Goal: Task Accomplishment & Management: Use online tool/utility

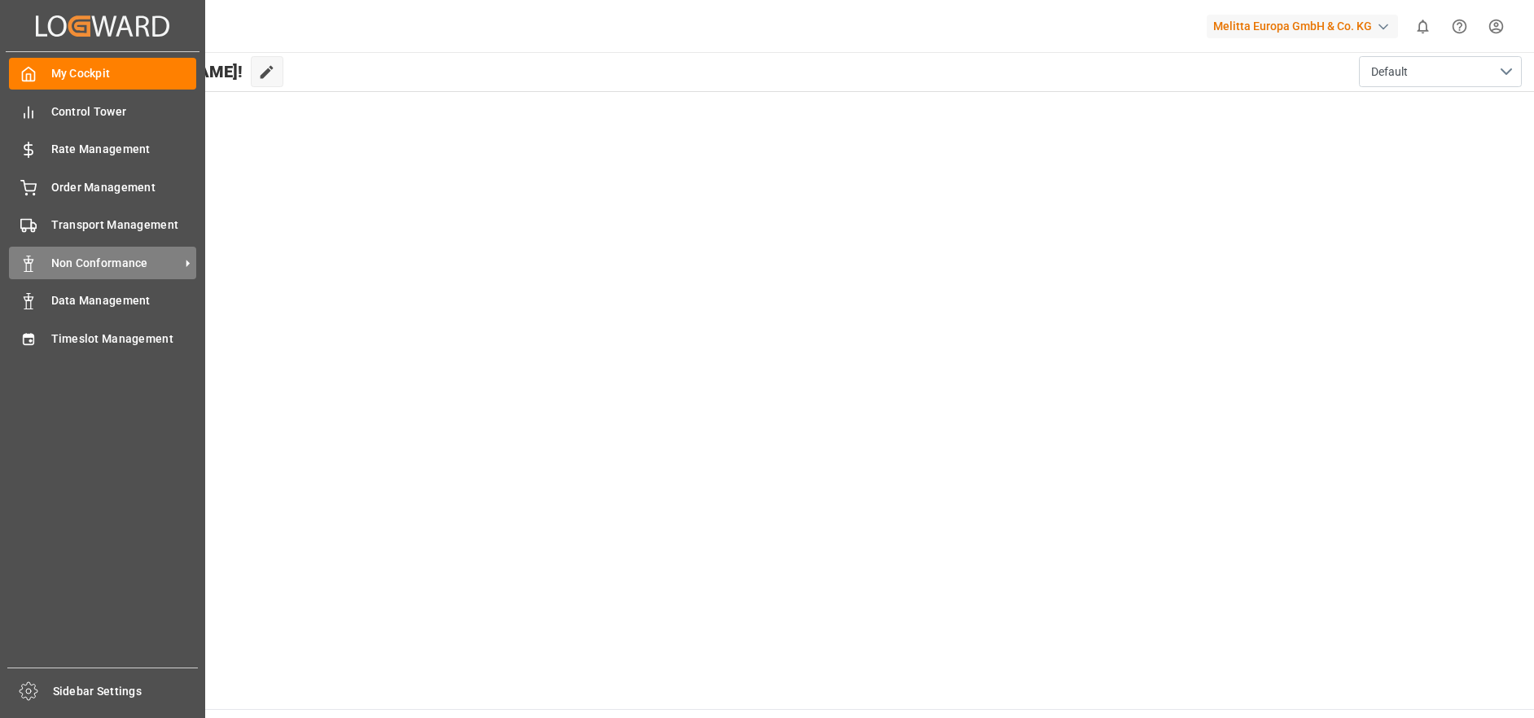
click at [87, 257] on span "Non Conformance" at bounding box center [115, 263] width 129 height 17
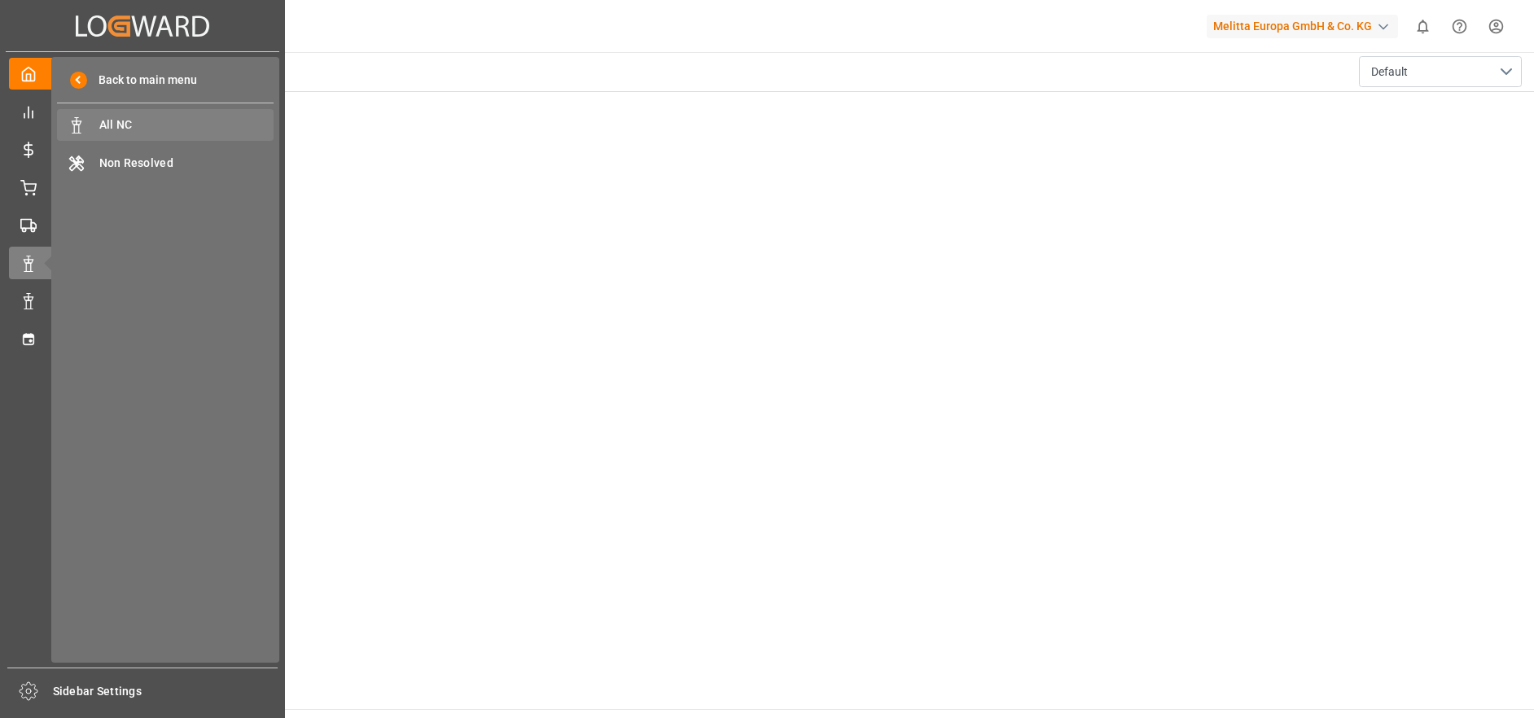
click at [198, 132] on span "All NC" at bounding box center [186, 124] width 175 height 17
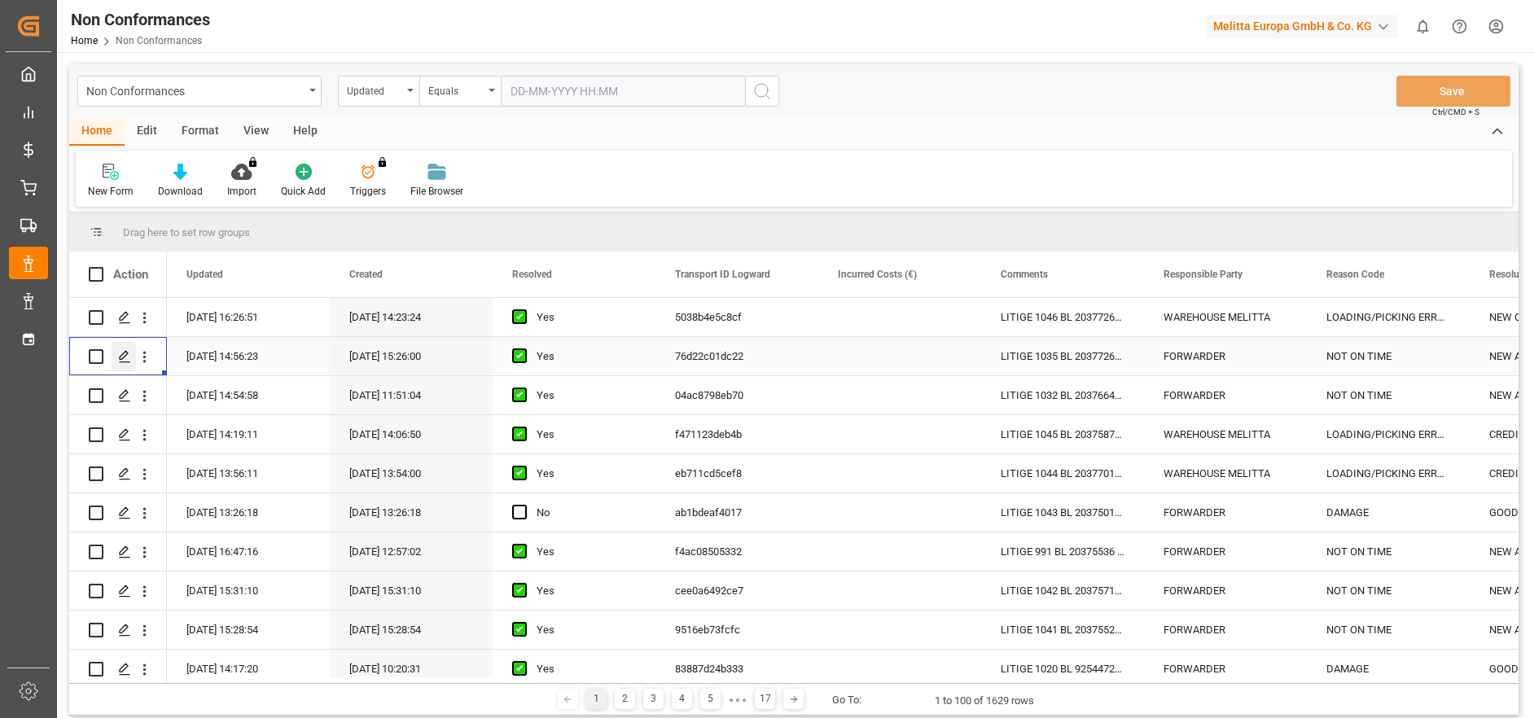
click at [119, 353] on icon "Press SPACE to select this row." at bounding box center [124, 356] width 13 height 13
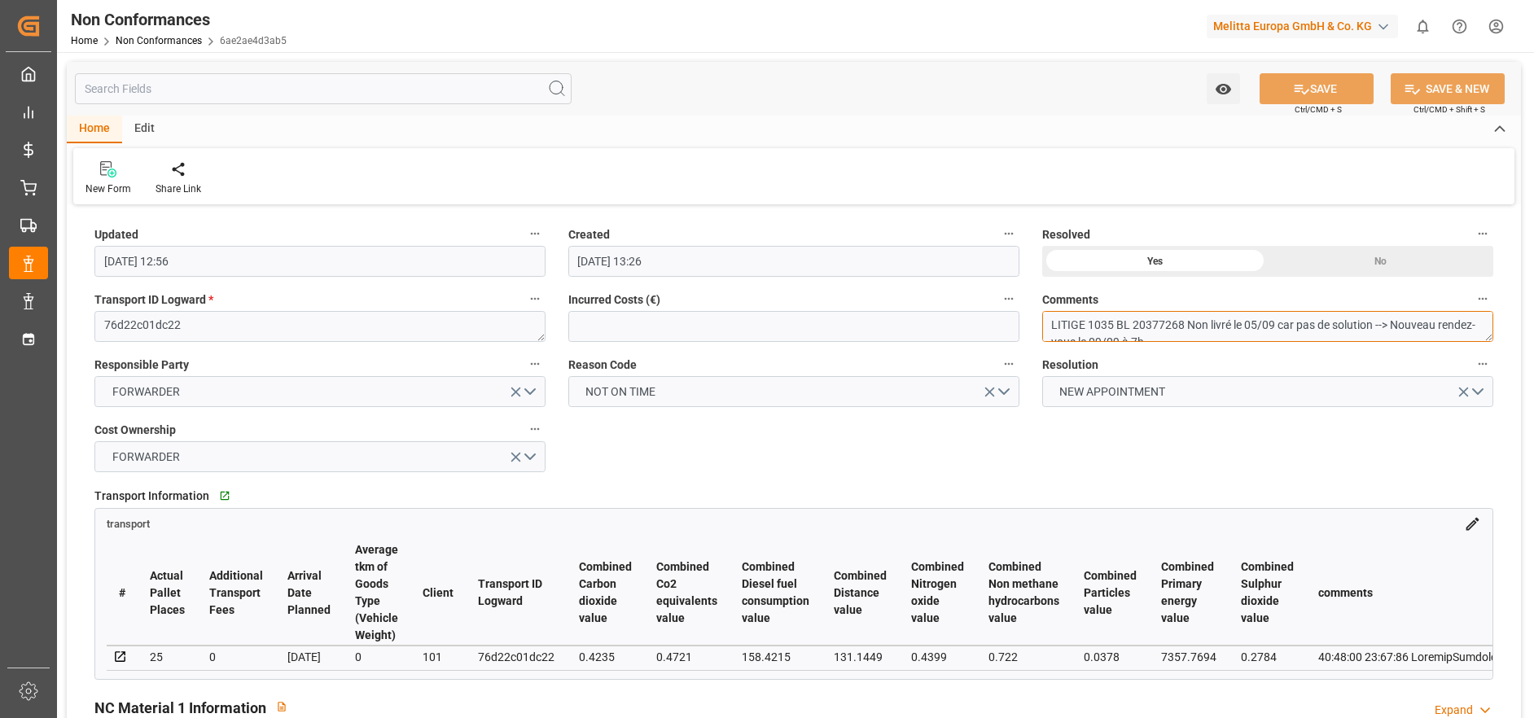
click at [1203, 326] on textarea "LITIGE 1035 BL 20377268 Non livré le 05/09 car pas de solution --> Nouveau rend…" at bounding box center [1267, 326] width 451 height 31
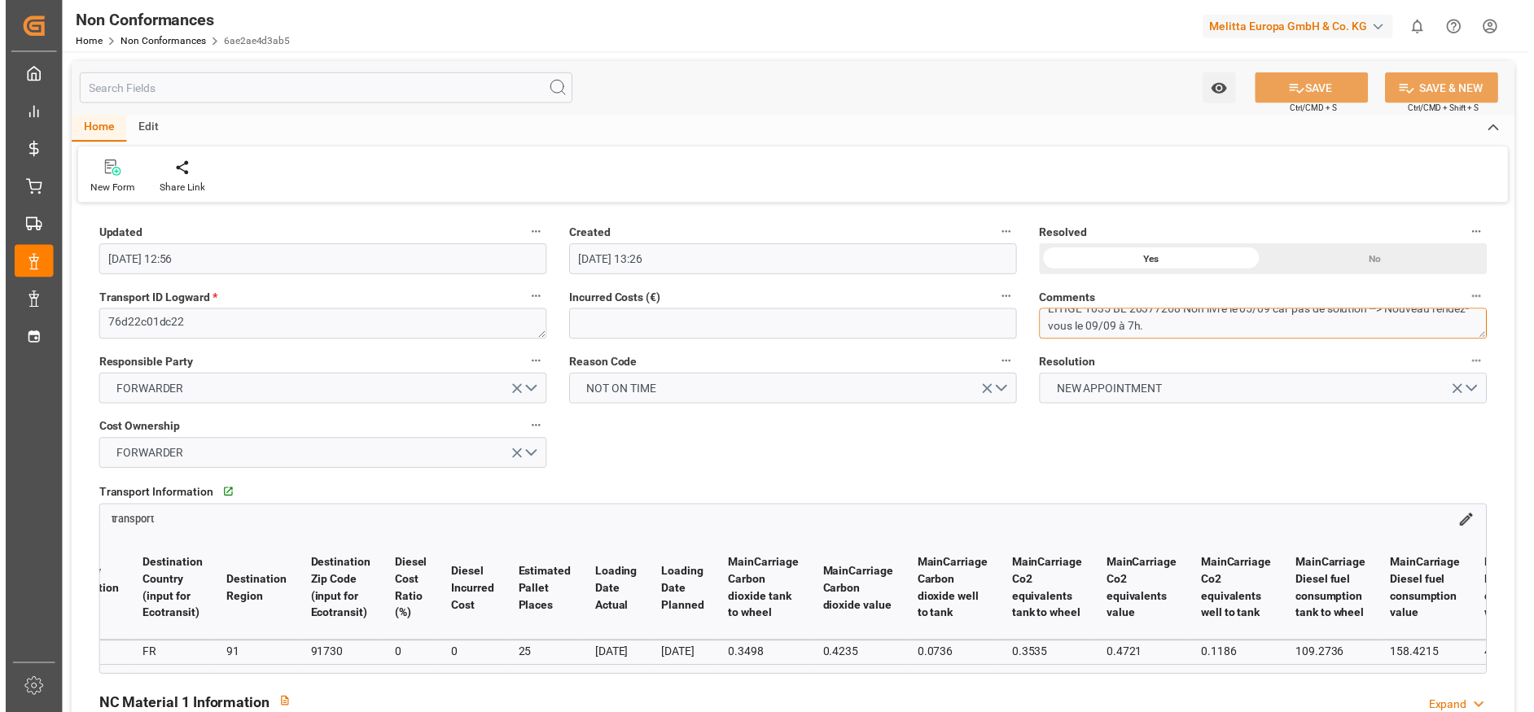
scroll to position [0, 15138]
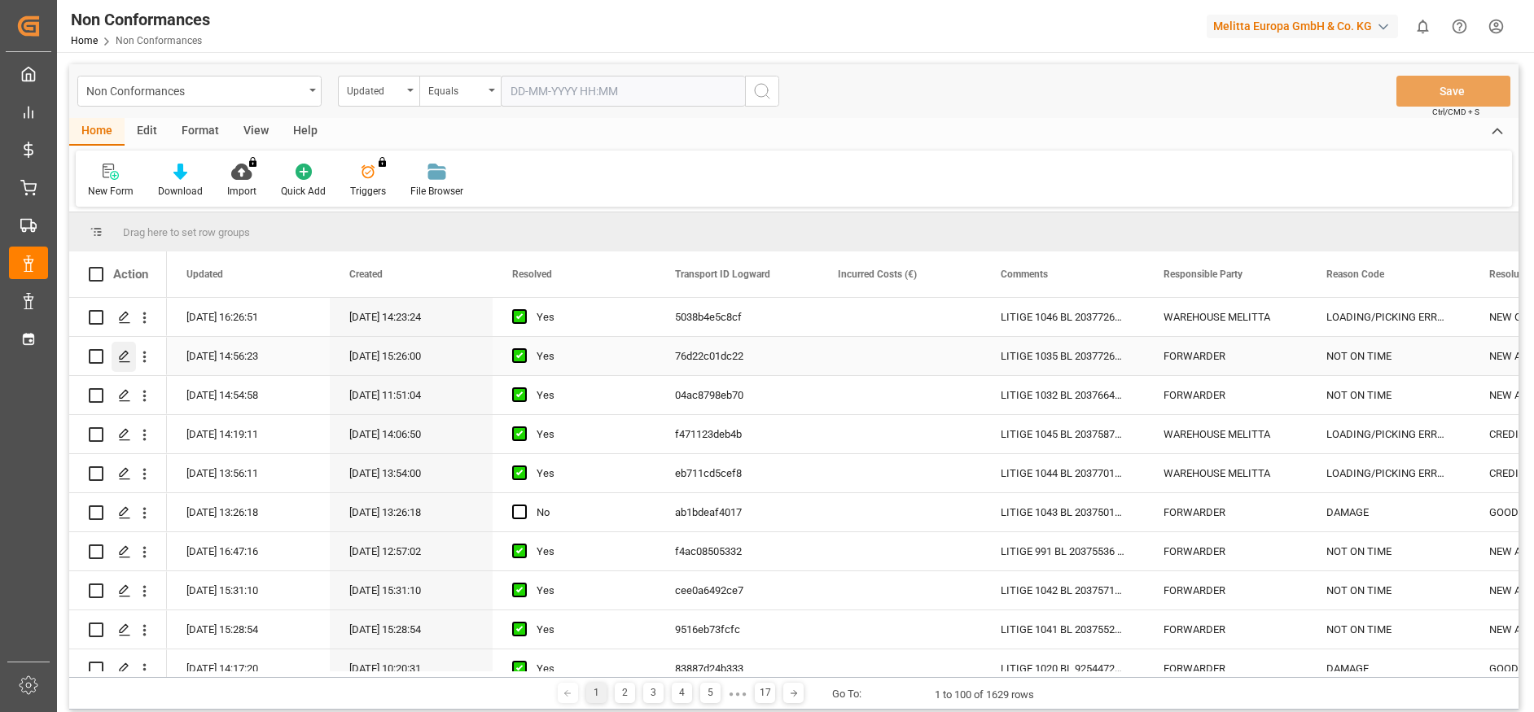
click at [129, 353] on icon "Press SPACE to select this row." at bounding box center [124, 356] width 13 height 13
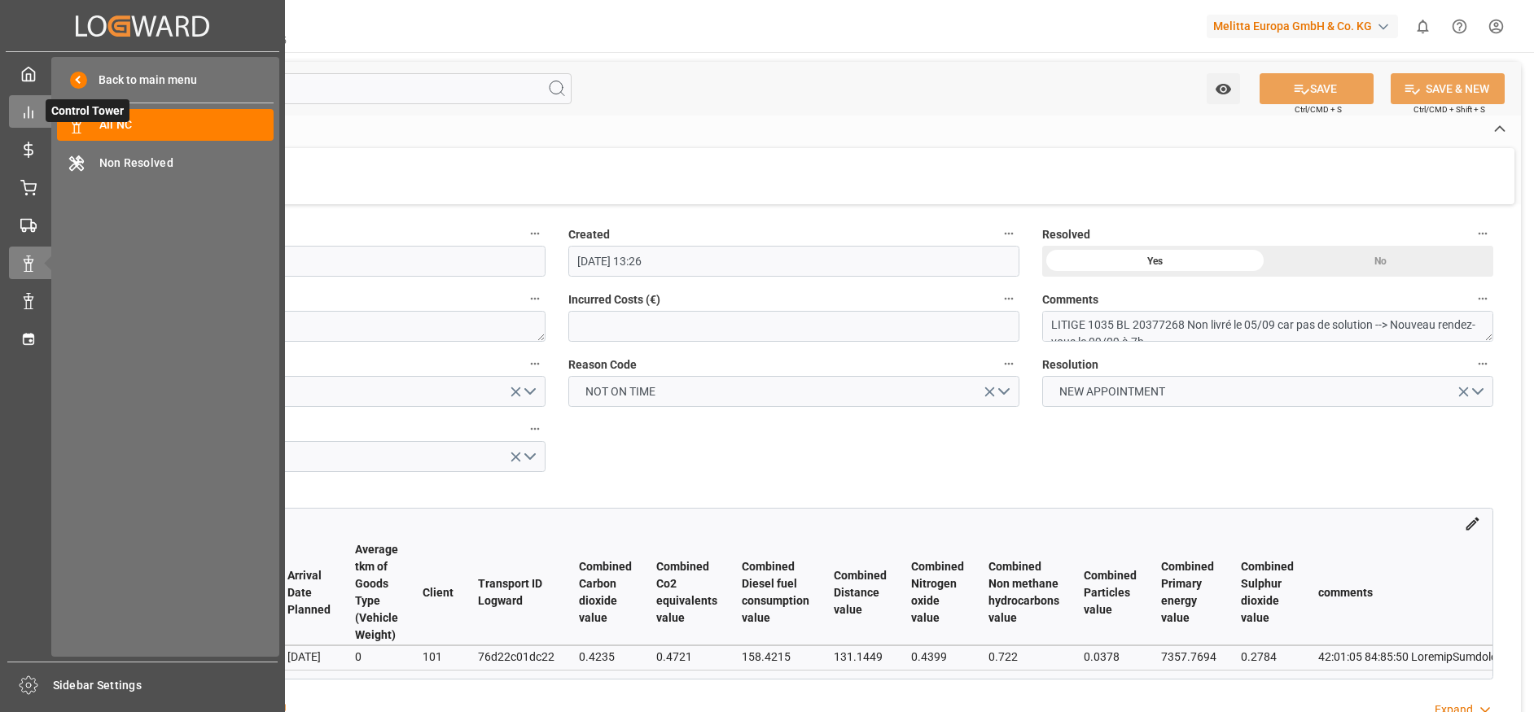
click at [31, 107] on icon at bounding box center [28, 112] width 16 height 16
